Goal: Navigation & Orientation: Go to known website

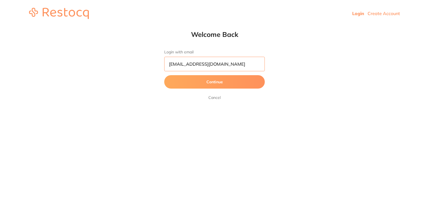
click at [216, 65] on input "[EMAIL_ADDRESS][DOMAIN_NAME]" at bounding box center [214, 64] width 101 height 15
type input "[EMAIL_ADDRESS][DOMAIN_NAME]"
drag, startPoint x: 227, startPoint y: 61, endPoint x: 147, endPoint y: 63, distance: 80.2
click at [147, 27] on html "Login Create Account Welcome Back Login with email [EMAIL_ADDRESS][DOMAIN_NAME]…" at bounding box center [214, 13] width 429 height 27
click at [213, 80] on button "Continue" at bounding box center [214, 81] width 101 height 13
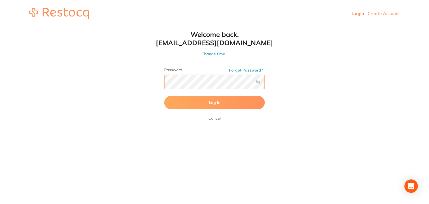
click at [164, 96] on button "Log In" at bounding box center [214, 102] width 101 height 13
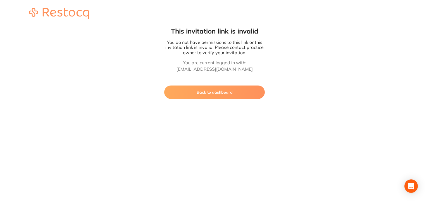
click at [206, 95] on button "Back to dashboard" at bounding box center [214, 91] width 101 height 13
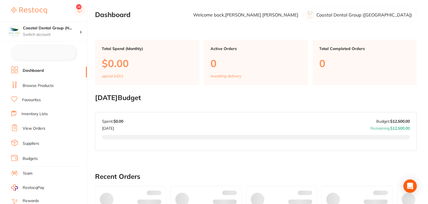
checkbox input "false"
